Goal: Task Accomplishment & Management: Complete application form

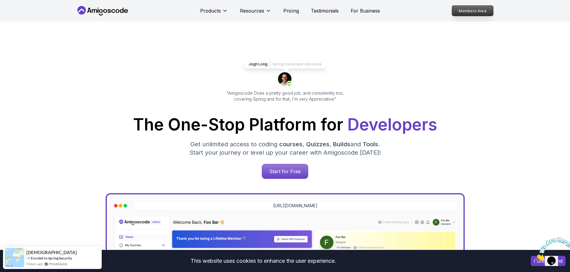
click at [465, 15] on p "Members Area" at bounding box center [472, 11] width 41 height 10
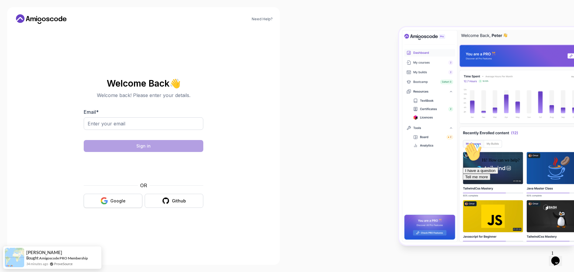
click at [129, 203] on button "Google" at bounding box center [113, 201] width 59 height 14
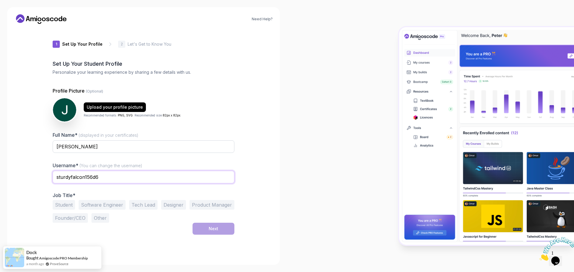
click at [147, 177] on input "sturdyfalcon156d6" at bounding box center [144, 177] width 182 height 13
type input "Maganin"
click at [271, 193] on div "Need Help? 1 Set Up Your Profile 1 Set Up Your Profile 2 Let's Get to Know You …" at bounding box center [143, 136] width 273 height 258
click at [157, 173] on input "Maganin" at bounding box center [144, 177] width 182 height 13
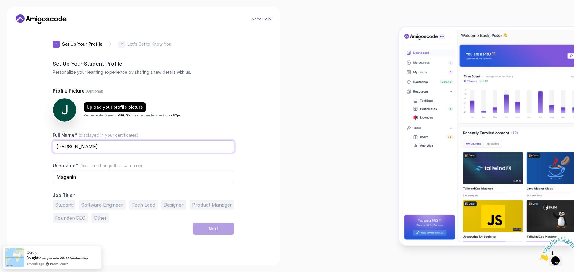
click at [161, 150] on input "[PERSON_NAME]" at bounding box center [144, 147] width 182 height 13
click at [127, 132] on div "Full Name* (displayed in your certificates) [PERSON_NAME]" at bounding box center [144, 146] width 182 height 28
click at [81, 203] on button "Software Engineer" at bounding box center [102, 205] width 47 height 10
click at [70, 205] on button "Student" at bounding box center [64, 205] width 22 height 10
click at [98, 206] on button "Software Engineer" at bounding box center [102, 205] width 47 height 10
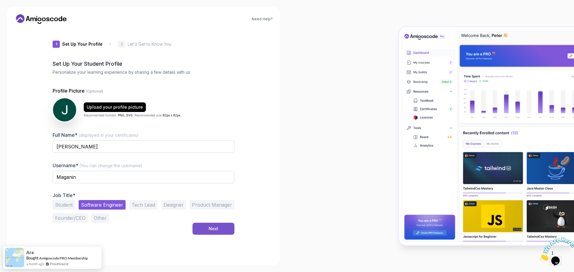
click at [218, 230] on div "Next" at bounding box center [214, 229] width 10 height 6
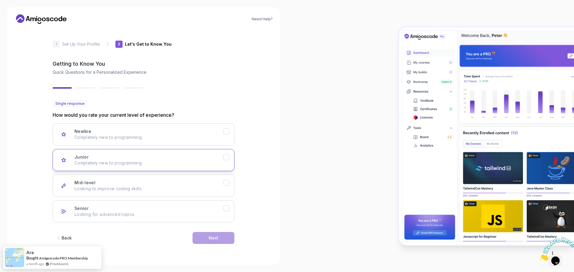
click at [151, 163] on p "Completely new to programming." at bounding box center [148, 163] width 149 height 6
click at [211, 236] on div "Next" at bounding box center [214, 238] width 10 height 6
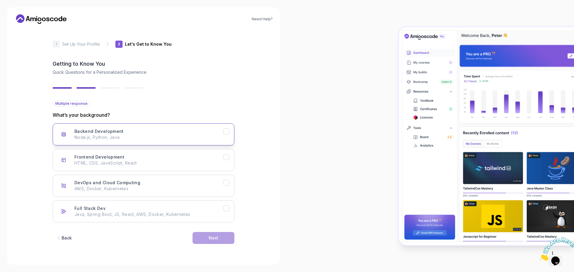
click at [107, 135] on p "Node.js, Python, Java" at bounding box center [148, 138] width 149 height 6
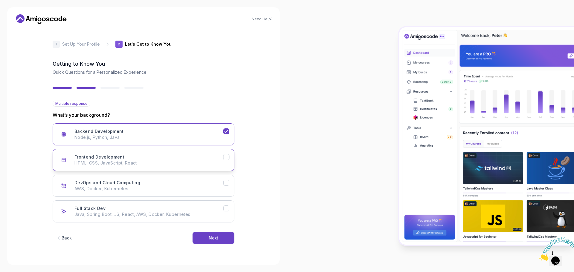
click at [141, 160] on div "Frontend Development HTML, CSS, JavaScript, React" at bounding box center [148, 160] width 149 height 12
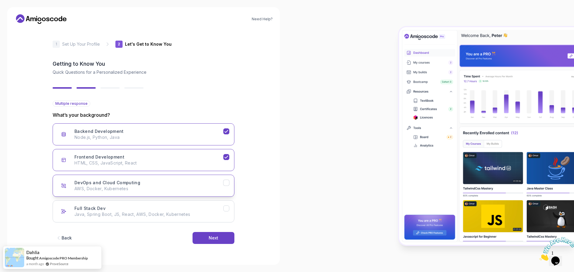
click at [187, 188] on p "AWS, Docker, Kubernetes" at bounding box center [148, 189] width 149 height 6
click at [176, 209] on div "Full Stack Dev Java, Spring Boot, JS, React, AWS, Docker, Kubernetes" at bounding box center [148, 212] width 149 height 12
click at [213, 238] on div "Next" at bounding box center [214, 238] width 10 height 6
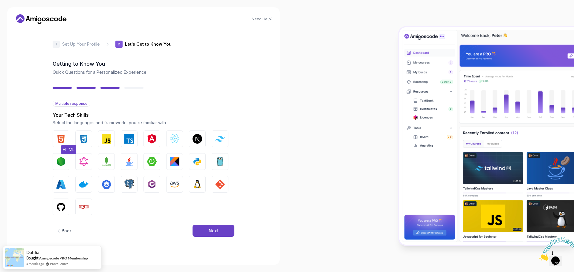
click at [62, 140] on img "button" at bounding box center [61, 139] width 10 height 10
drag, startPoint x: 85, startPoint y: 140, endPoint x: 95, endPoint y: 140, distance: 10.2
click at [86, 140] on img "button" at bounding box center [84, 139] width 10 height 10
click at [106, 140] on img "button" at bounding box center [107, 139] width 10 height 10
click at [135, 138] on button "TypeScript" at bounding box center [129, 139] width 17 height 17
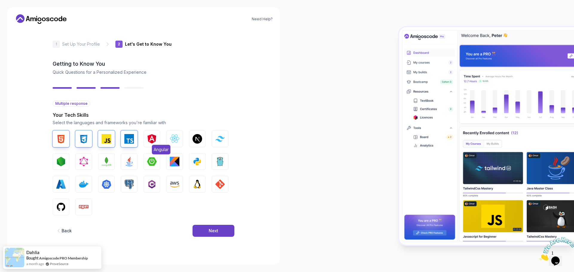
click at [152, 137] on img "button" at bounding box center [152, 139] width 10 height 10
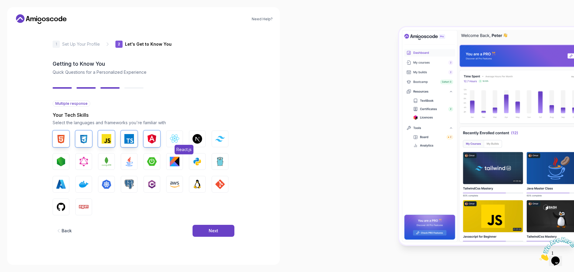
click at [182, 138] on button "React.js" at bounding box center [174, 139] width 17 height 17
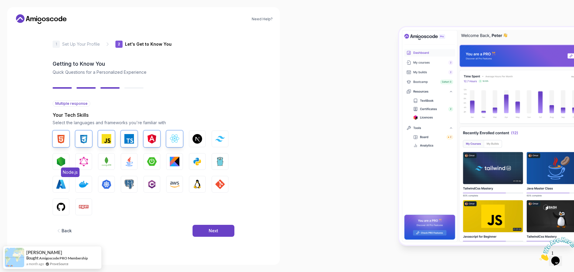
click at [63, 157] on img "button" at bounding box center [61, 162] width 10 height 10
click at [58, 159] on img "button" at bounding box center [61, 162] width 10 height 10
click at [128, 158] on img "button" at bounding box center [129, 162] width 10 height 10
click at [155, 161] on img "button" at bounding box center [152, 162] width 10 height 10
click at [196, 162] on img "button" at bounding box center [198, 162] width 10 height 10
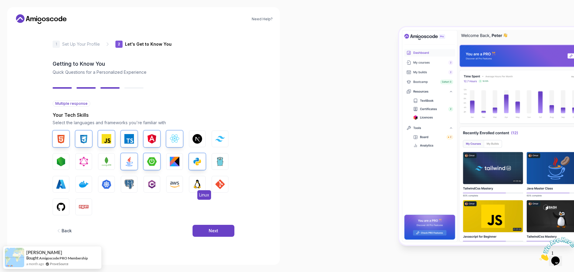
drag, startPoint x: 220, startPoint y: 180, endPoint x: 200, endPoint y: 180, distance: 19.4
click at [219, 180] on img "button" at bounding box center [220, 185] width 10 height 10
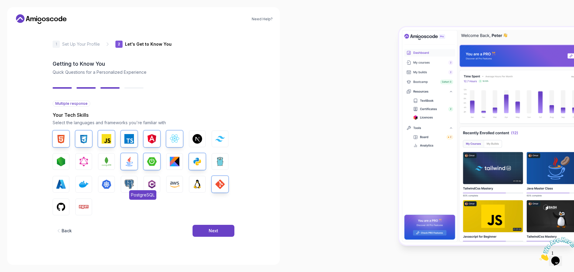
click at [128, 183] on img "button" at bounding box center [129, 185] width 10 height 10
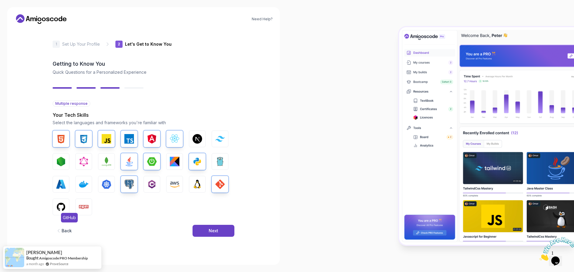
click at [64, 203] on img "button" at bounding box center [61, 208] width 10 height 10
click at [87, 202] on button "Npm" at bounding box center [83, 207] width 17 height 17
click at [225, 232] on button "Next" at bounding box center [214, 231] width 42 height 12
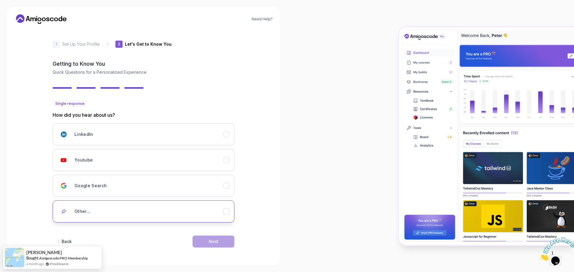
click at [126, 206] on div "Other..." at bounding box center [148, 212] width 149 height 12
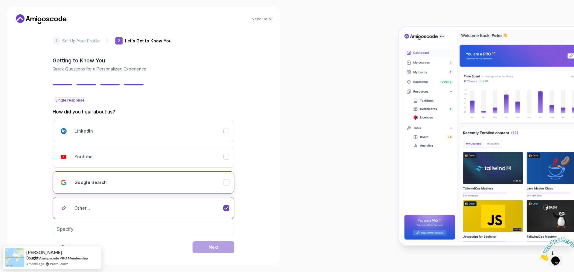
scroll to position [8, 0]
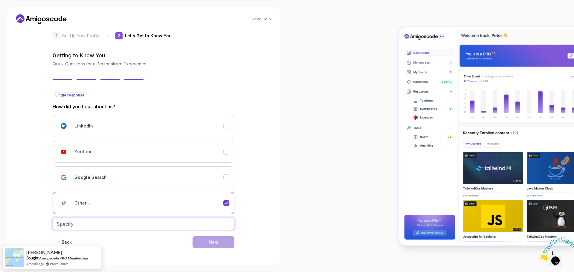
click at [121, 219] on input "text" at bounding box center [144, 224] width 182 height 13
type input "A friend"
click at [220, 248] on button "Next" at bounding box center [214, 243] width 42 height 12
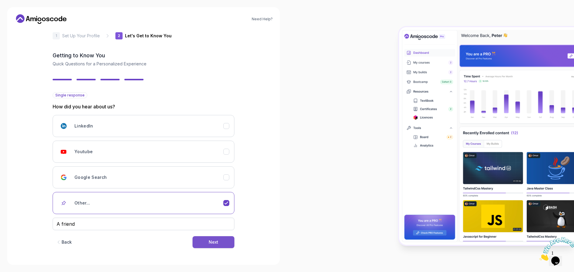
scroll to position [0, 0]
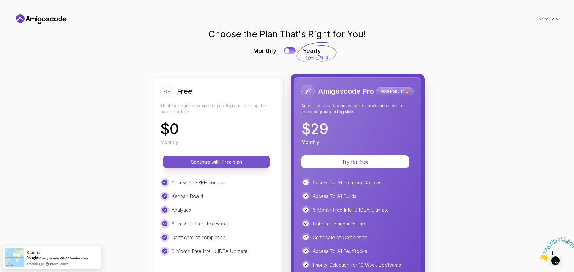
click at [219, 162] on p "Continue with Free plan" at bounding box center [216, 162] width 93 height 7
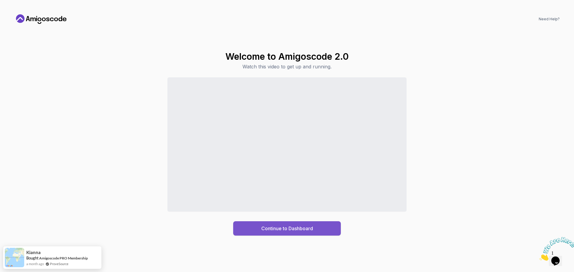
click at [272, 226] on div "Continue to Dashboard" at bounding box center [287, 228] width 52 height 7
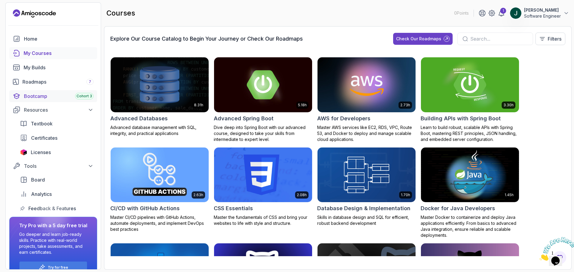
click at [63, 96] on div "Bootcamp Cohort 3" at bounding box center [59, 96] width 70 height 7
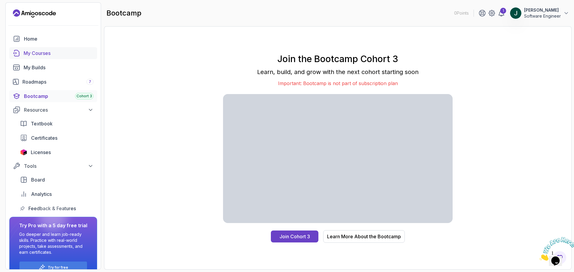
click at [44, 54] on div "My Courses" at bounding box center [59, 53] width 70 height 7
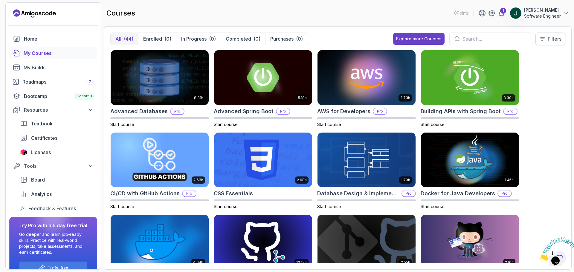
click at [551, 35] on p "Filters" at bounding box center [555, 38] width 14 height 7
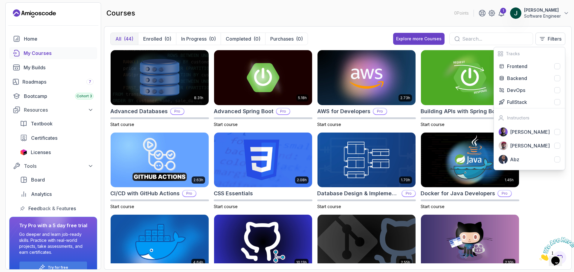
click at [340, 31] on div "All (44) Enrolled (0) In Progress (0) Completed (0) Purchases (0) Explore more …" at bounding box center [338, 148] width 468 height 244
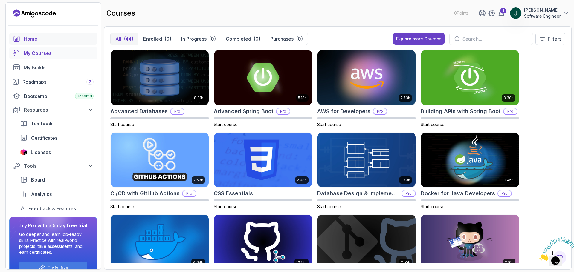
click at [50, 37] on div "Home" at bounding box center [59, 38] width 70 height 7
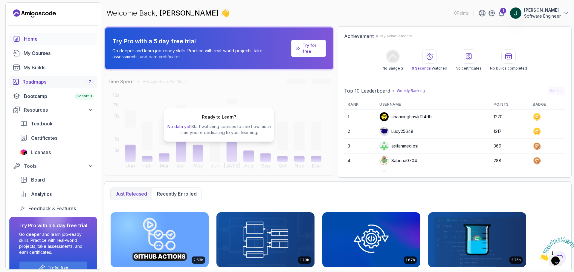
click at [55, 81] on div "Roadmaps 7" at bounding box center [57, 81] width 71 height 7
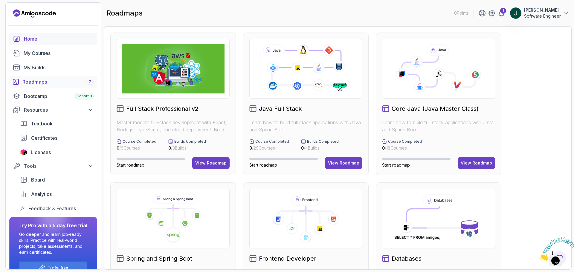
click at [43, 41] on div "Home" at bounding box center [59, 38] width 70 height 7
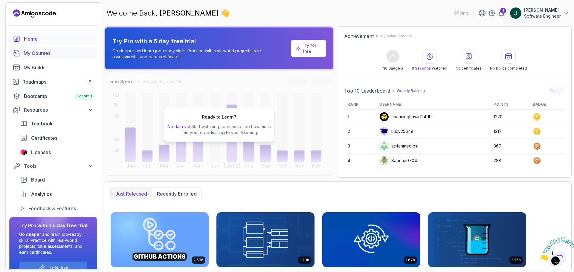
click at [47, 53] on div "My Courses" at bounding box center [59, 53] width 70 height 7
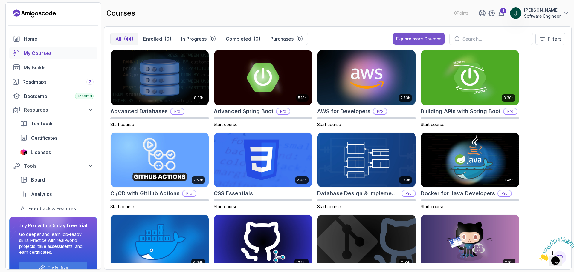
click at [412, 40] on div "Explore more Courses" at bounding box center [418, 39] width 45 height 6
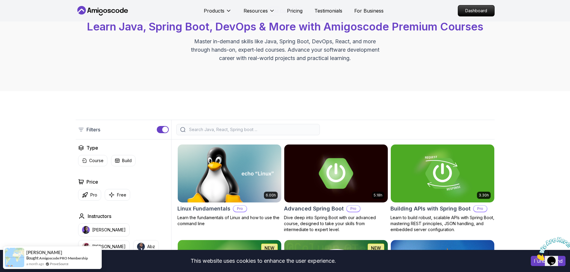
scroll to position [60, 0]
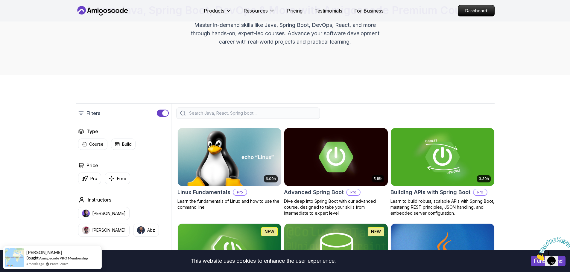
click at [240, 113] on input "search" at bounding box center [252, 113] width 128 height 6
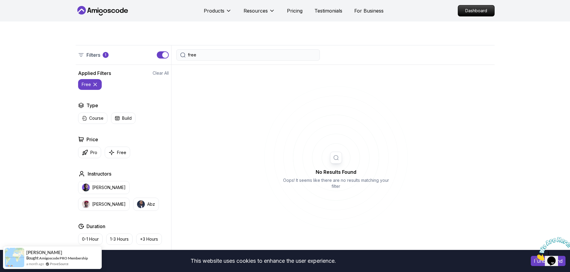
scroll to position [120, 0]
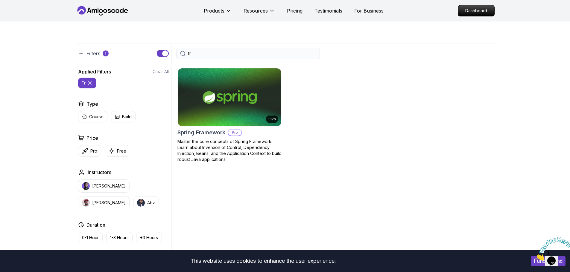
type input "f"
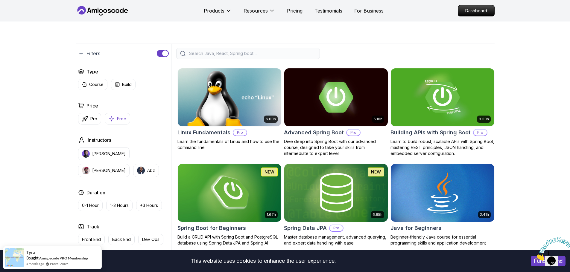
click at [118, 118] on p "Free" at bounding box center [121, 119] width 9 height 6
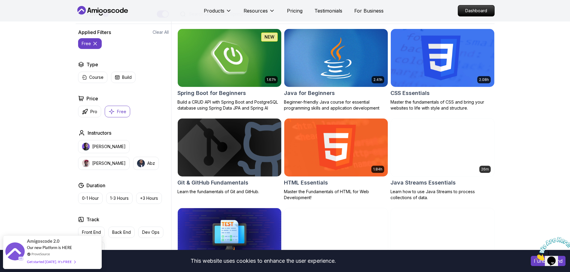
scroll to position [179, 0]
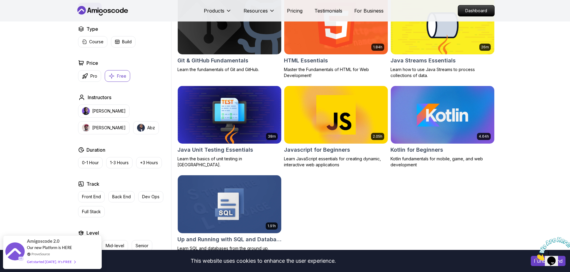
scroll to position [299, 0]
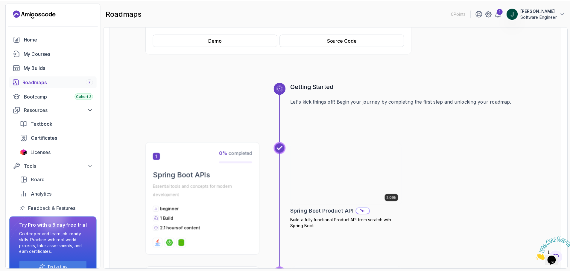
scroll to position [189, 0]
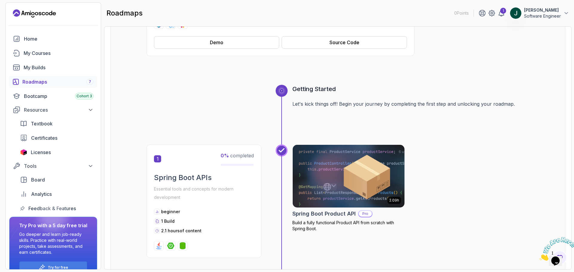
click at [345, 174] on img at bounding box center [349, 177] width 118 height 66
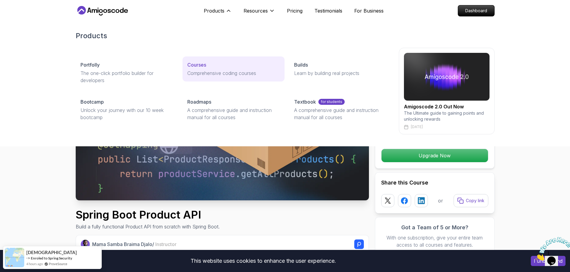
click at [235, 71] on p "Comprehensive coding courses" at bounding box center [233, 73] width 92 height 7
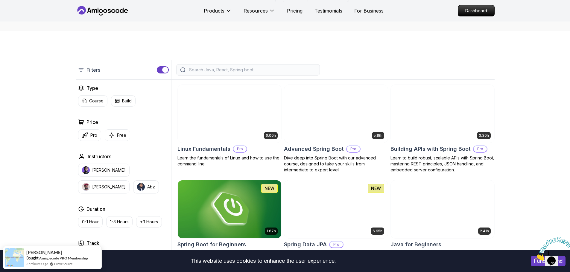
scroll to position [120, 0]
